Goal: Complete application form

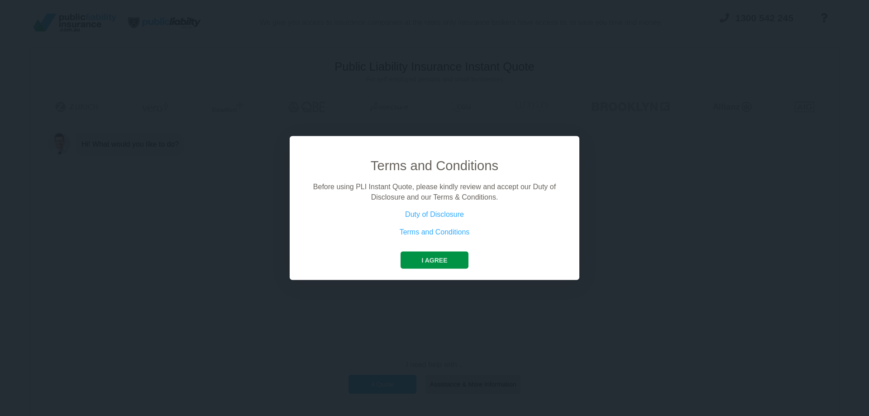
click at [437, 259] on button "I agree" at bounding box center [434, 260] width 67 height 17
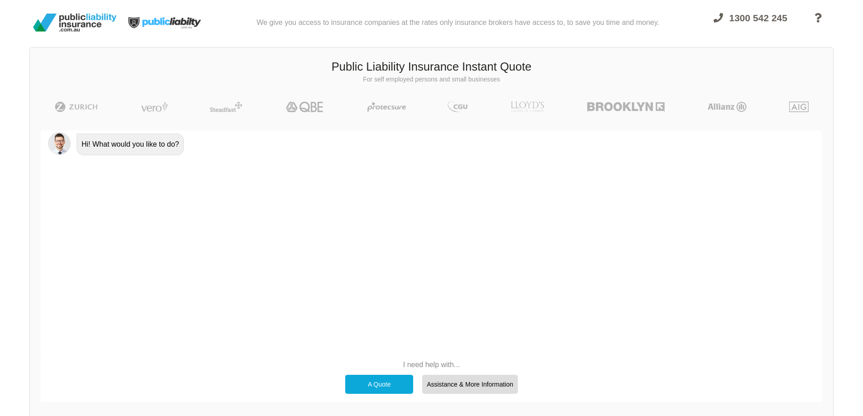
click at [375, 388] on div "A Quote" at bounding box center [379, 384] width 68 height 19
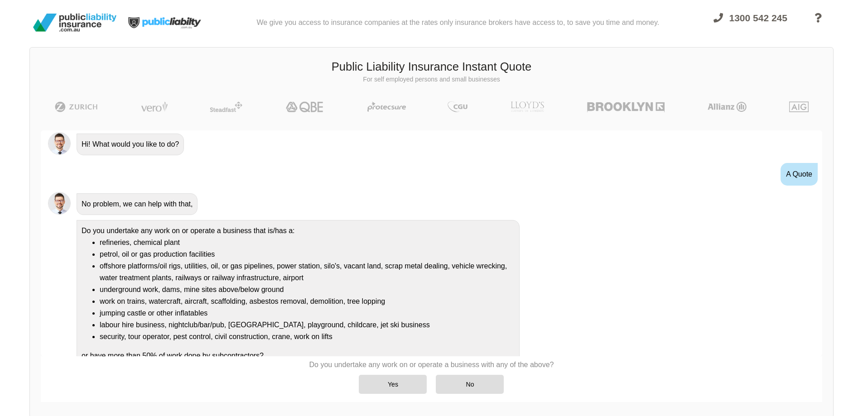
scroll to position [13, 0]
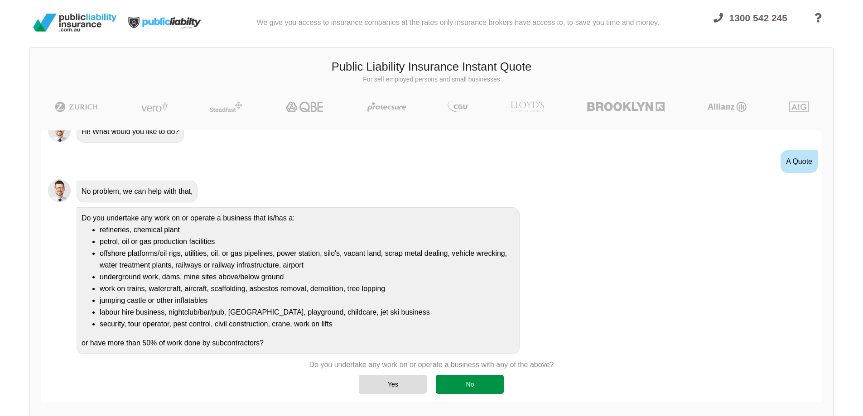
click at [473, 388] on div "No" at bounding box center [470, 384] width 68 height 19
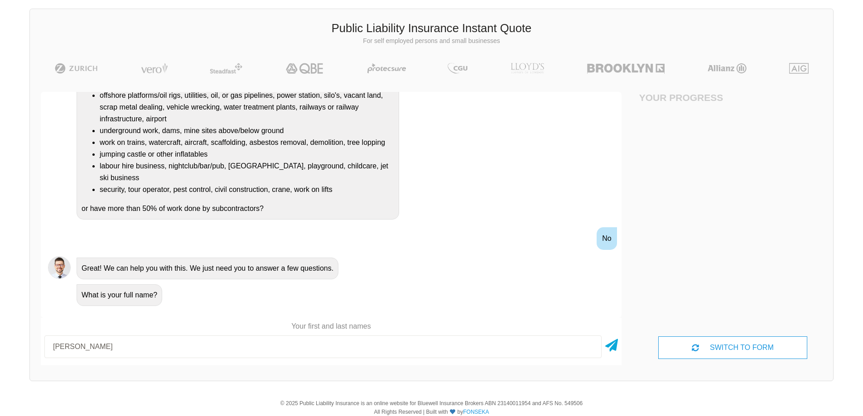
scroll to position [64, 0]
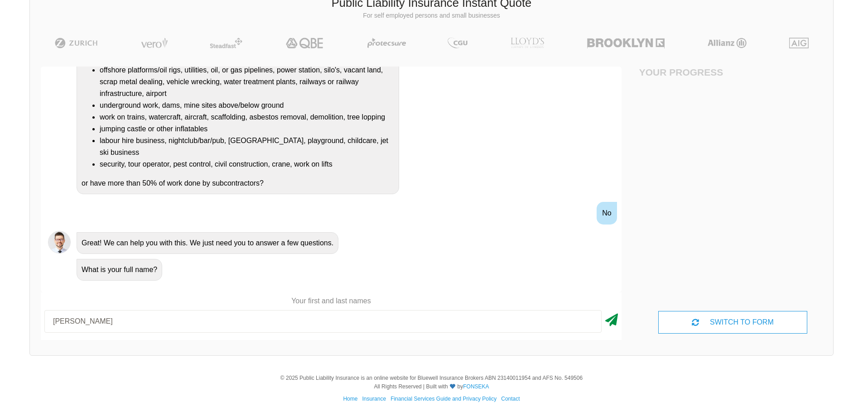
type input "[PERSON_NAME]"
click at [612, 322] on icon at bounding box center [611, 318] width 13 height 16
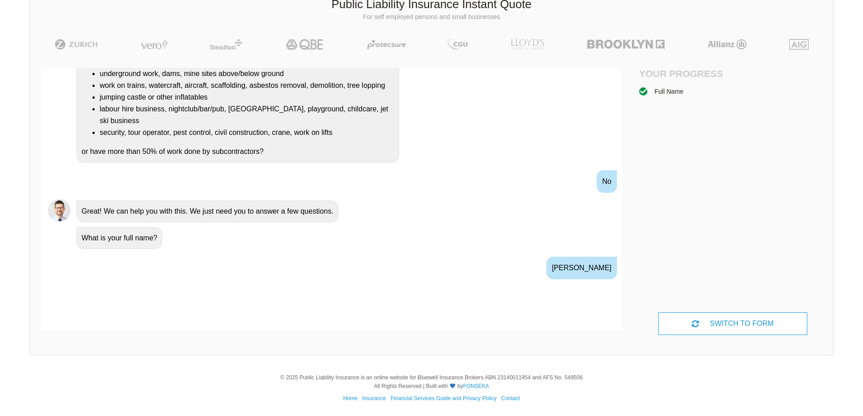
scroll to position [236, 0]
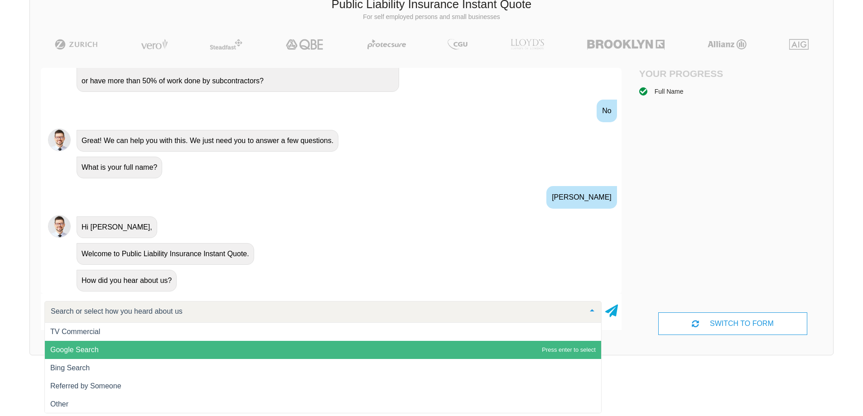
click at [72, 351] on span "Google Search" at bounding box center [74, 350] width 48 height 8
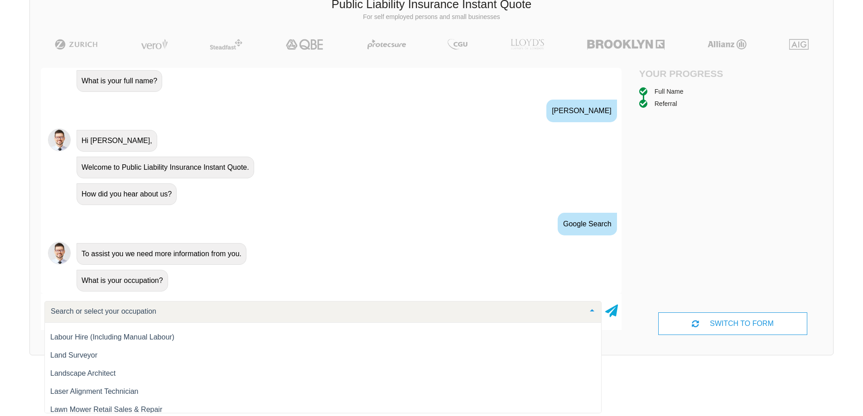
scroll to position [6838, 0]
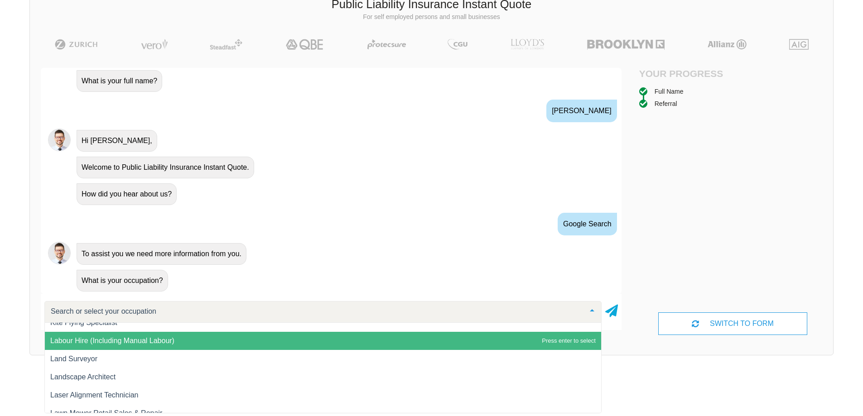
click at [178, 341] on span "Labour Hire (Including Manual Labour)" at bounding box center [323, 341] width 556 height 18
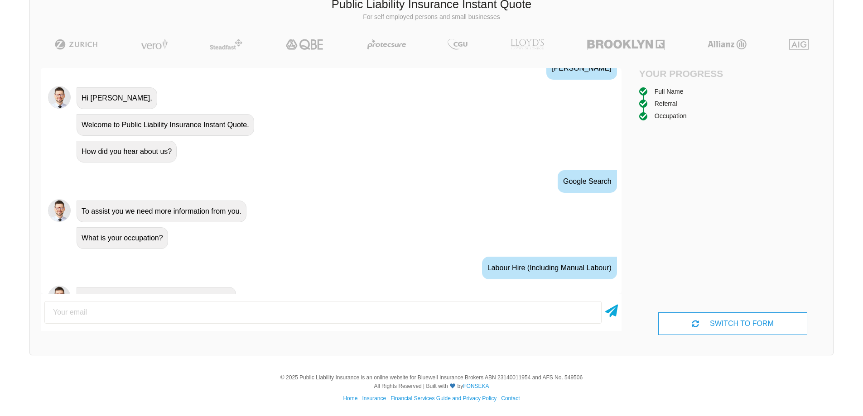
scroll to position [382, 0]
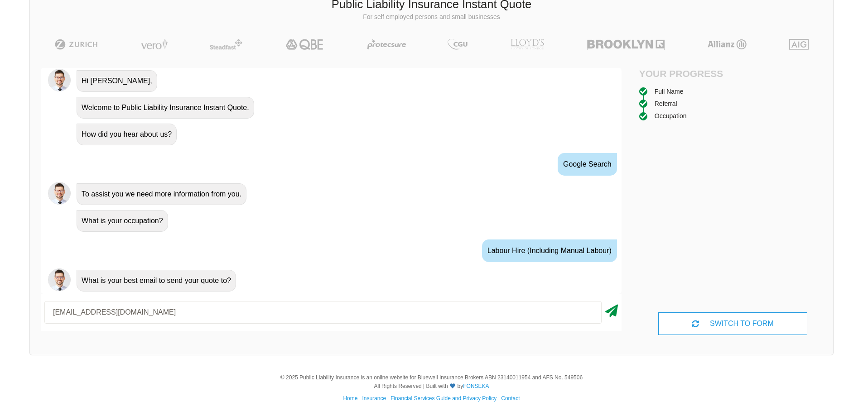
type input "[EMAIL_ADDRESS][DOMAIN_NAME]"
click at [607, 311] on icon at bounding box center [611, 309] width 13 height 16
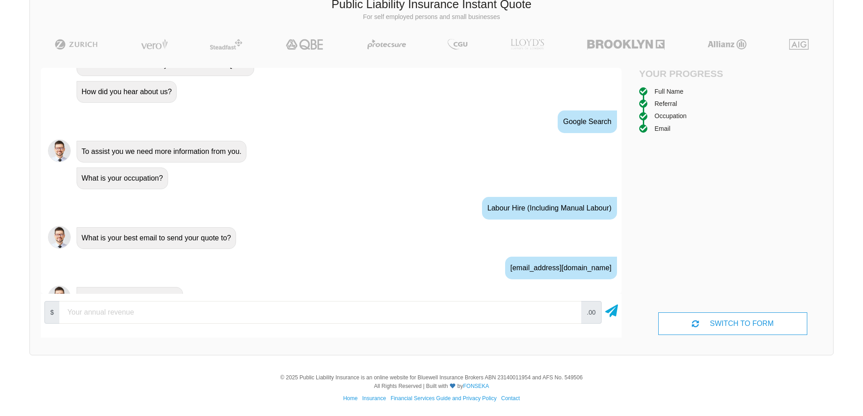
scroll to position [442, 0]
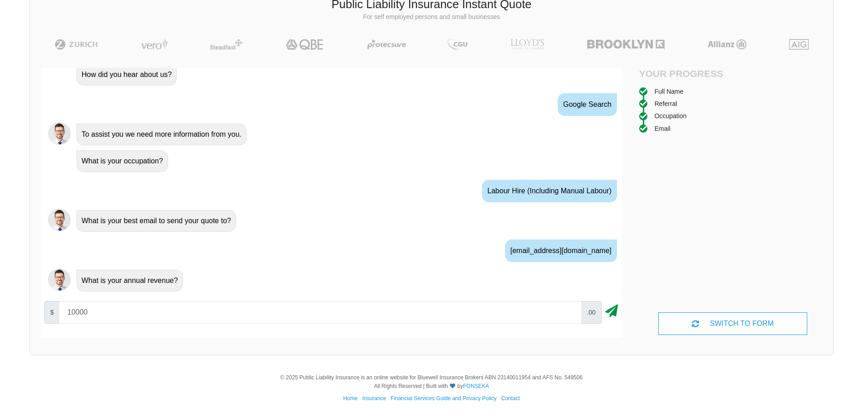
type input "10000"
click at [609, 312] on icon at bounding box center [611, 309] width 13 height 16
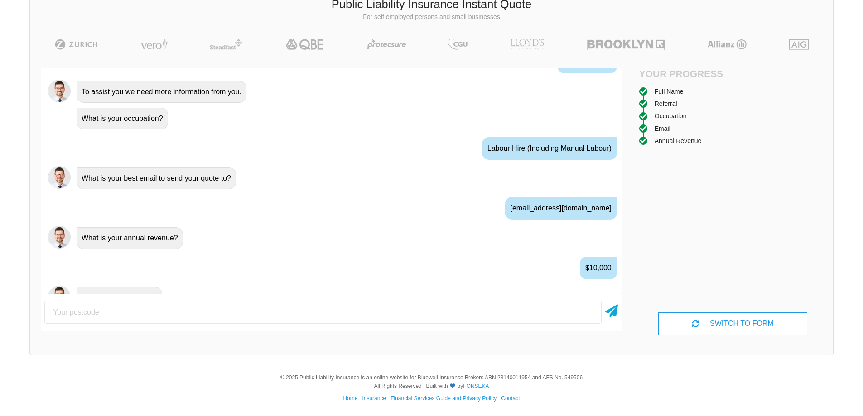
scroll to position [502, 0]
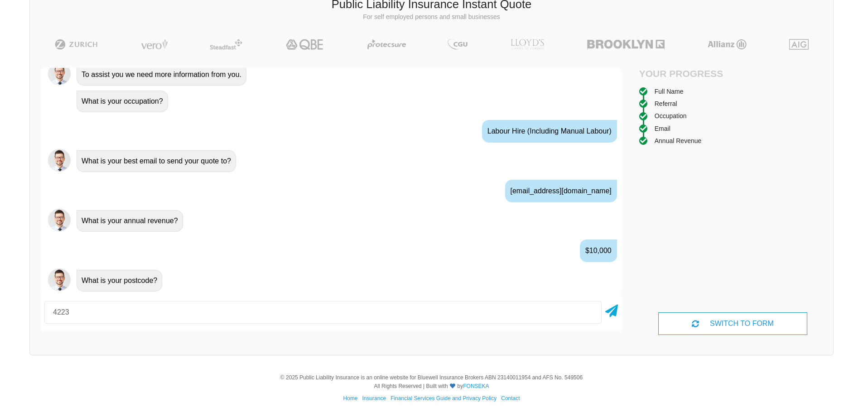
type input "4223"
click at [609, 312] on icon at bounding box center [611, 309] width 13 height 16
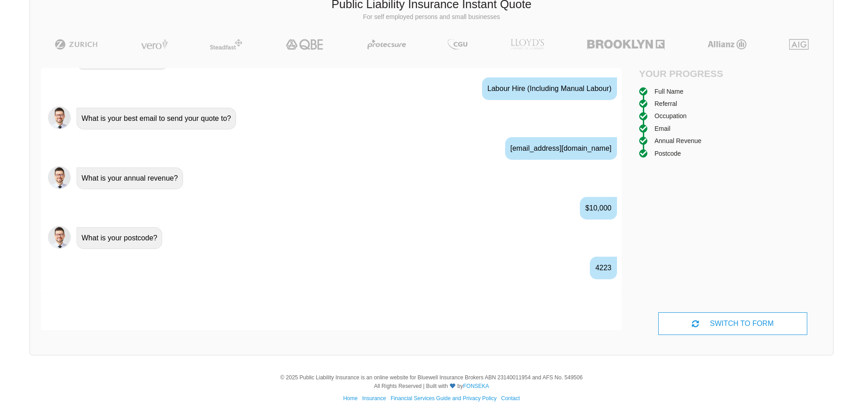
scroll to position [562, 0]
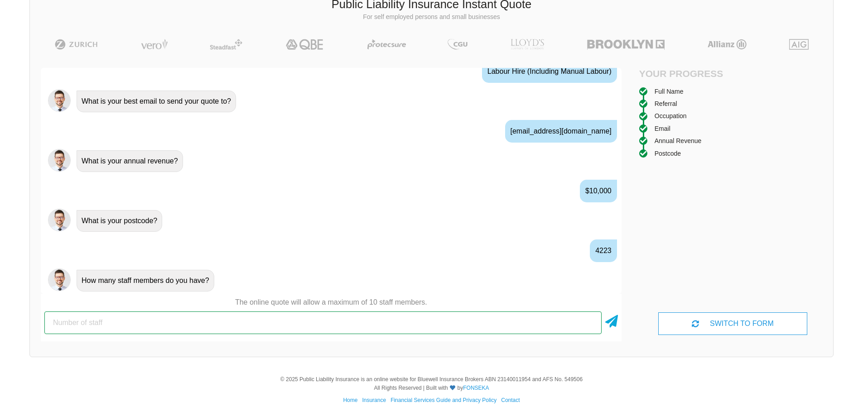
click at [154, 324] on input "number" at bounding box center [322, 323] width 557 height 23
type input "0"
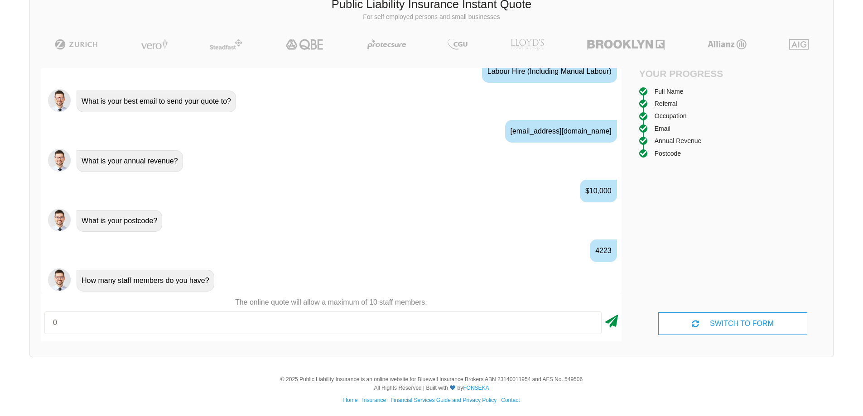
click at [610, 322] on icon at bounding box center [611, 320] width 13 height 16
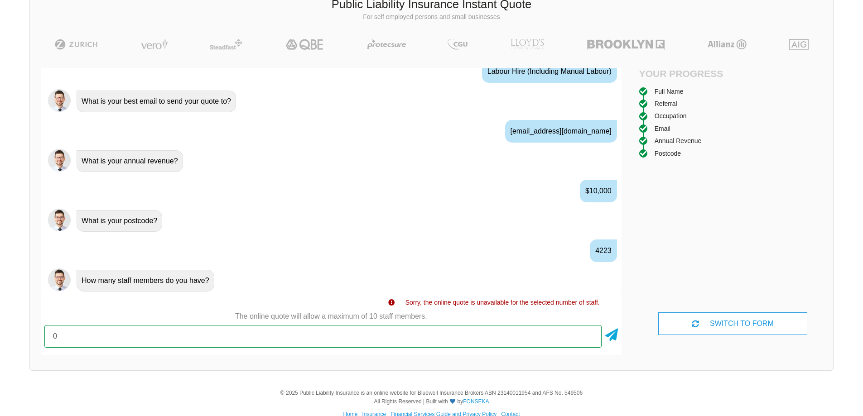
click at [72, 334] on input "0" at bounding box center [322, 336] width 557 height 23
type input "0"
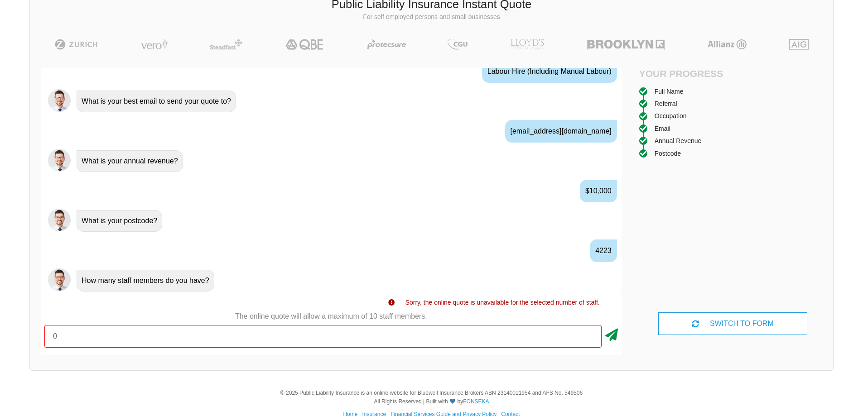
click at [612, 333] on icon at bounding box center [611, 333] width 13 height 16
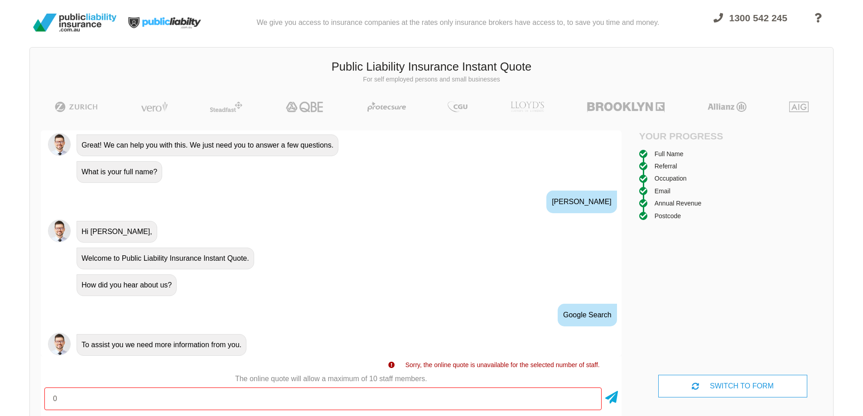
scroll to position [290, 0]
